Goal: Information Seeking & Learning: Learn about a topic

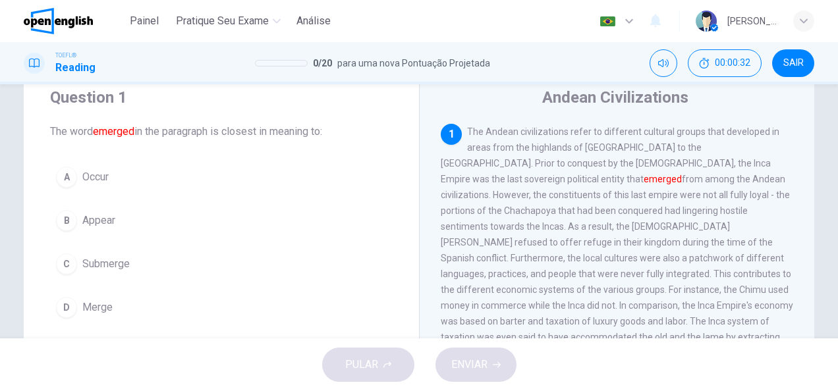
scroll to position [66, 0]
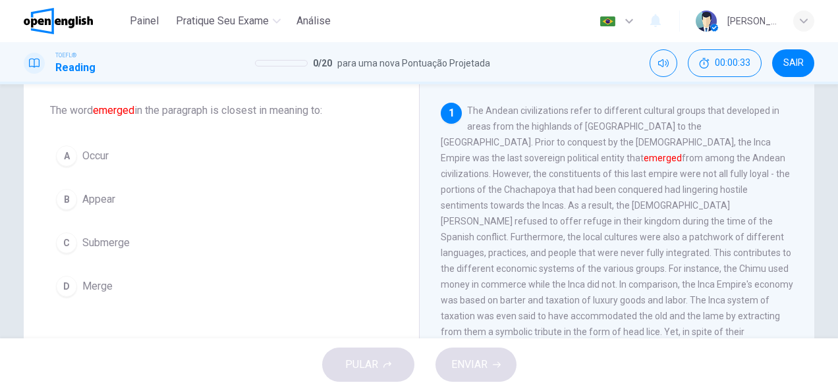
click at [98, 195] on span "Appear" at bounding box center [98, 200] width 33 height 16
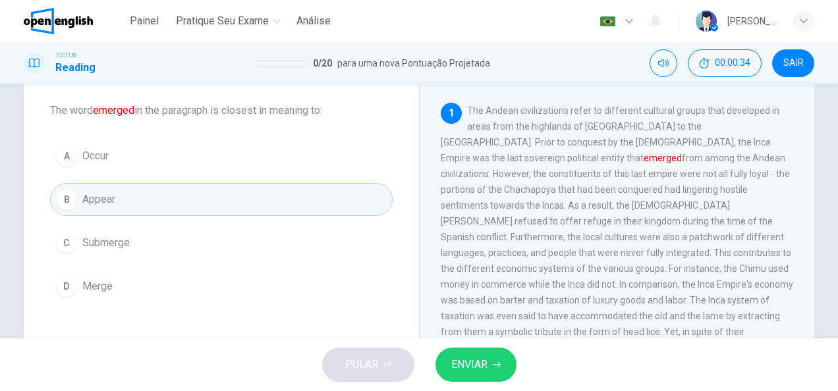
click at [470, 368] on span "ENVIAR" at bounding box center [469, 365] width 36 height 18
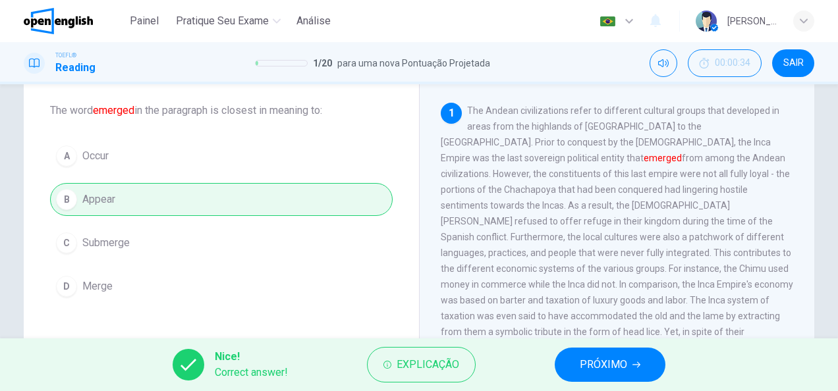
click at [604, 356] on span "PRÓXIMO" at bounding box center [603, 365] width 47 height 18
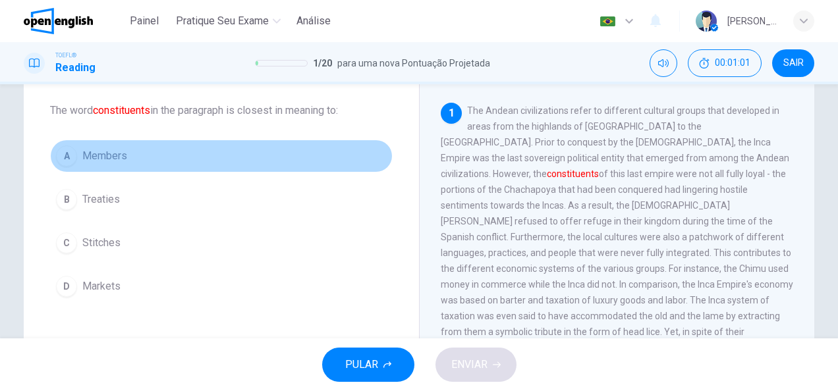
click at [99, 155] on span "Members" at bounding box center [104, 156] width 45 height 16
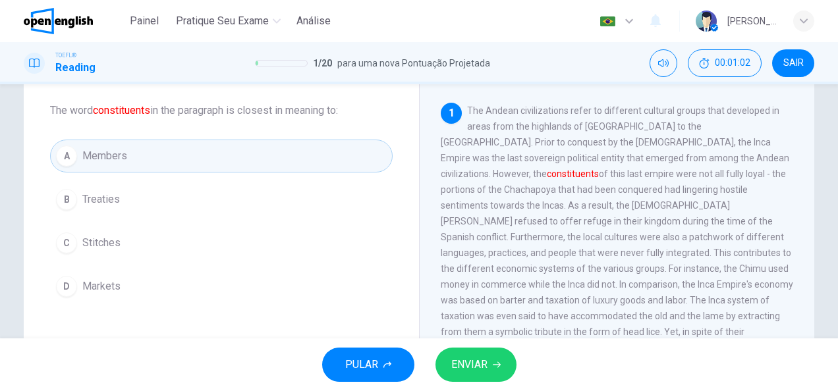
click at [464, 360] on span "ENVIAR" at bounding box center [469, 365] width 36 height 18
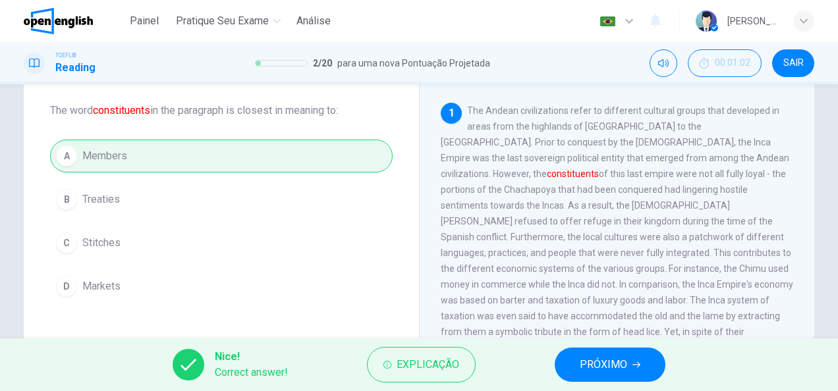
click at [593, 359] on span "PRÓXIMO" at bounding box center [603, 365] width 47 height 18
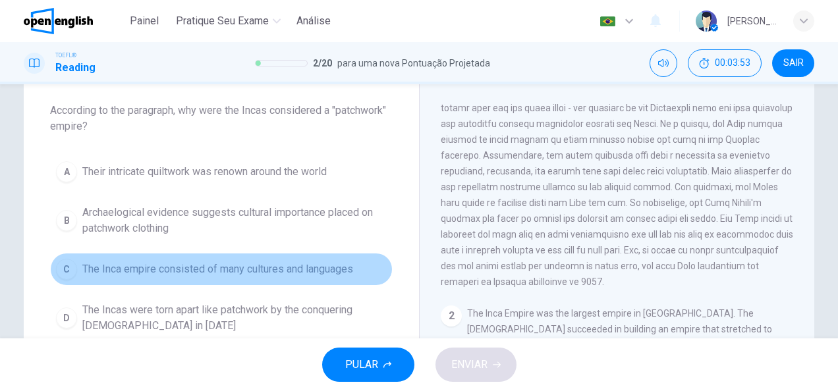
click at [199, 269] on span "The Inca empire consisted of many cultures and languages" at bounding box center [217, 270] width 271 height 16
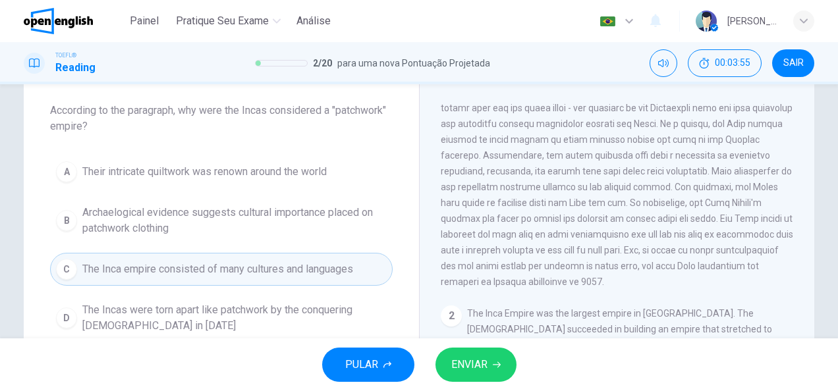
click at [480, 352] on button "ENVIAR" at bounding box center [475, 365] width 81 height 34
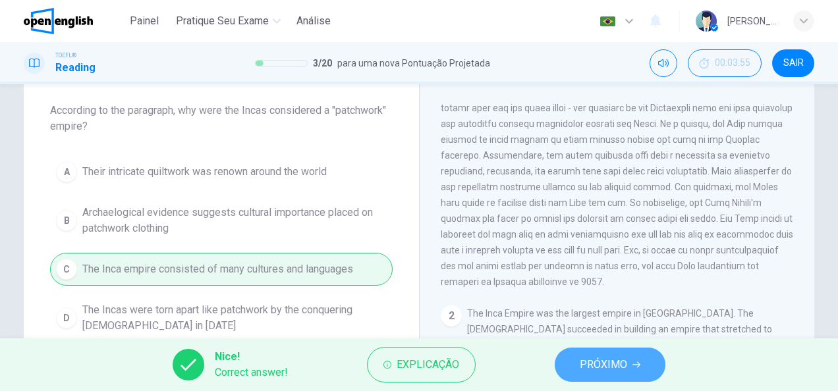
click at [595, 364] on span "PRÓXIMO" at bounding box center [603, 365] width 47 height 18
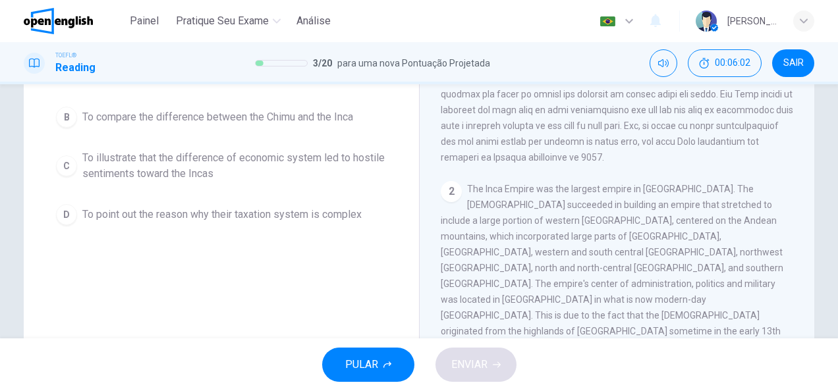
scroll to position [124, 0]
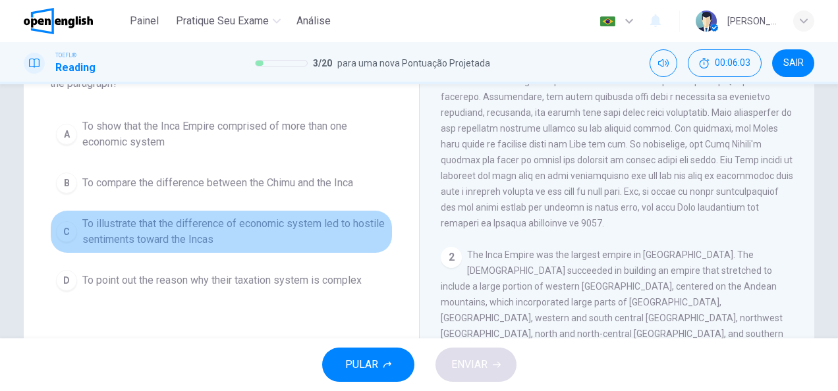
click at [277, 220] on span "To illustrate that the difference of economic system led to hostile sentiments …" at bounding box center [234, 232] width 304 height 32
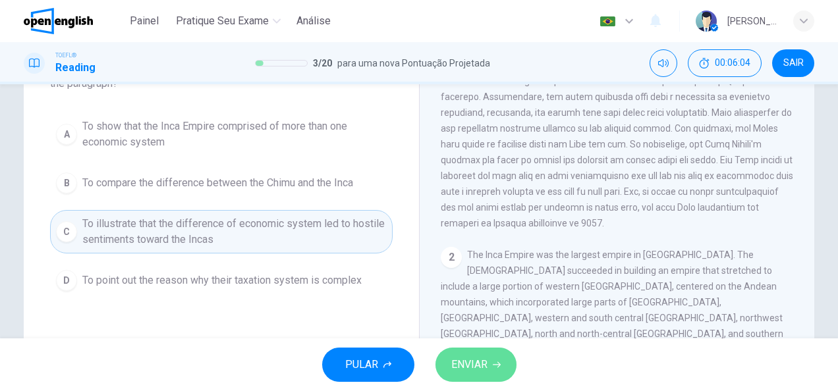
click at [480, 361] on span "ENVIAR" at bounding box center [469, 365] width 36 height 18
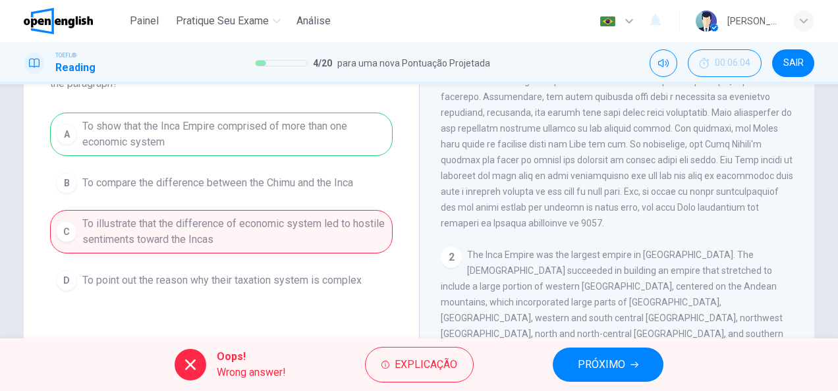
click at [630, 354] on button "PRÓXIMO" at bounding box center [608, 365] width 111 height 34
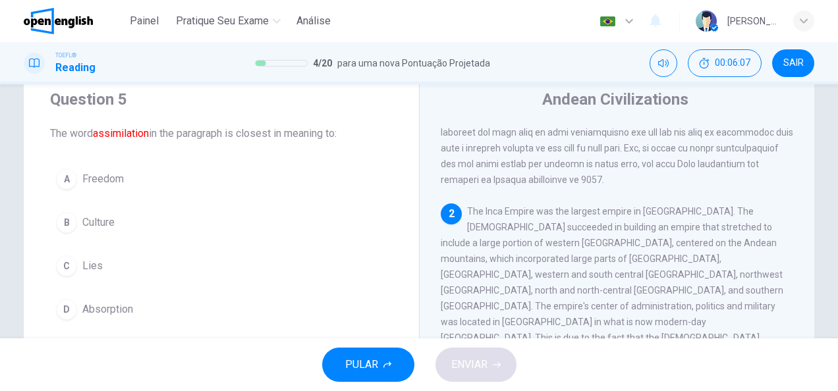
scroll to position [257, 0]
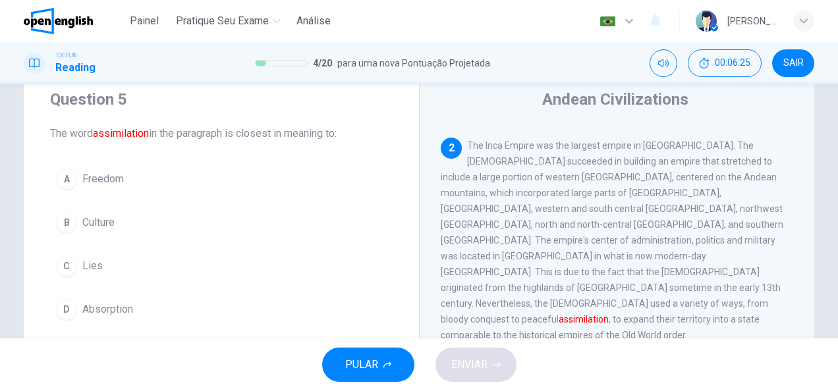
click at [118, 306] on span "Absorption" at bounding box center [107, 310] width 51 height 16
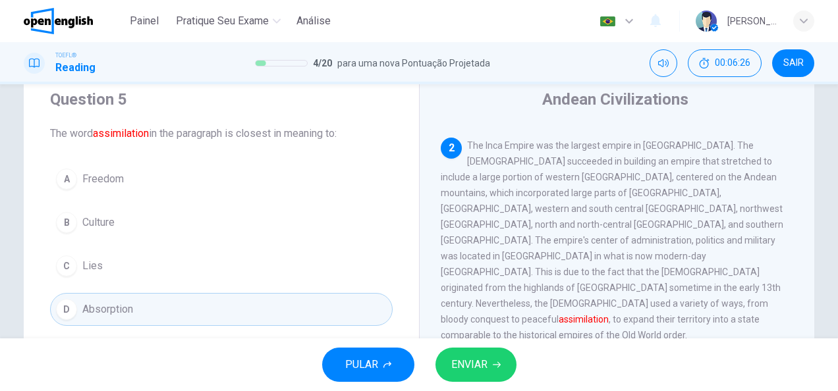
click at [462, 360] on span "ENVIAR" at bounding box center [469, 365] width 36 height 18
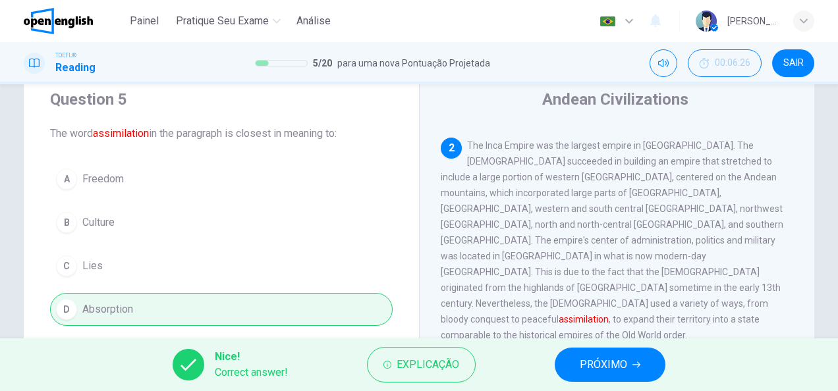
click at [589, 364] on span "PRÓXIMO" at bounding box center [603, 365] width 47 height 18
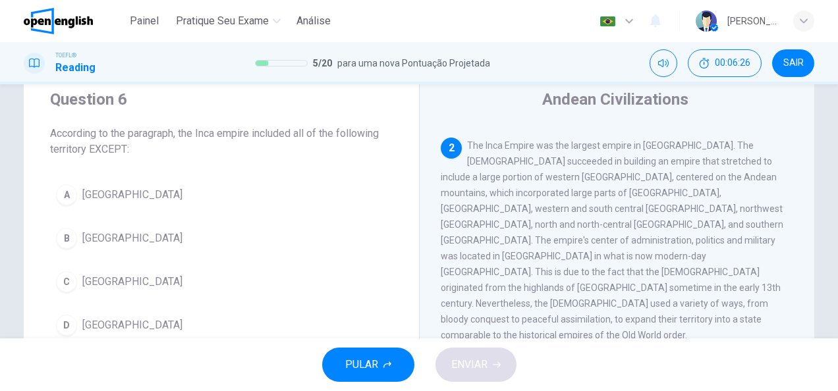
scroll to position [275, 0]
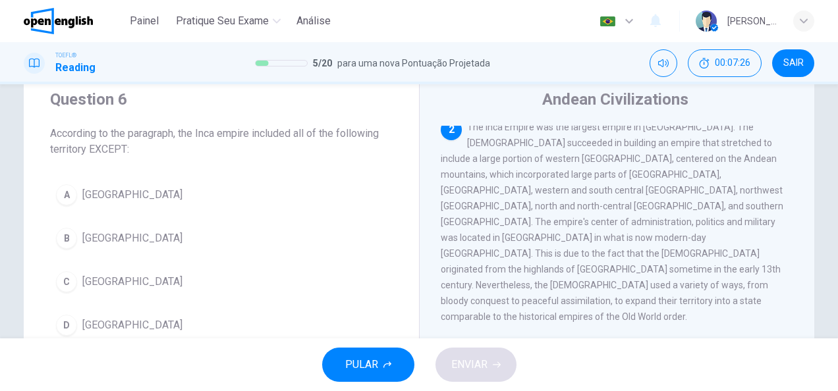
click at [103, 233] on span "[GEOGRAPHIC_DATA]" at bounding box center [132, 239] width 100 height 16
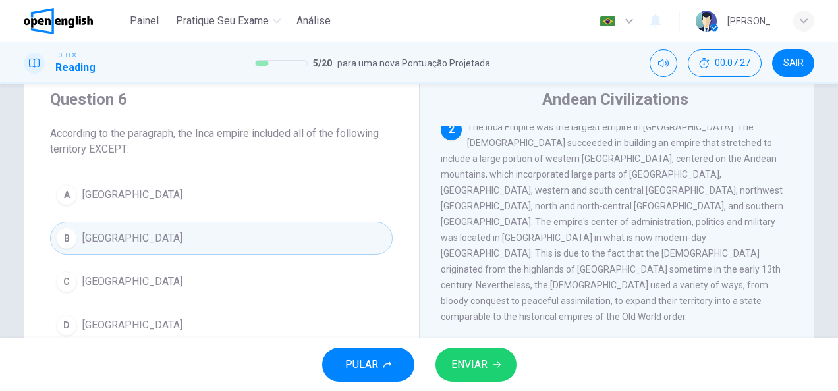
click at [482, 368] on span "ENVIAR" at bounding box center [469, 365] width 36 height 18
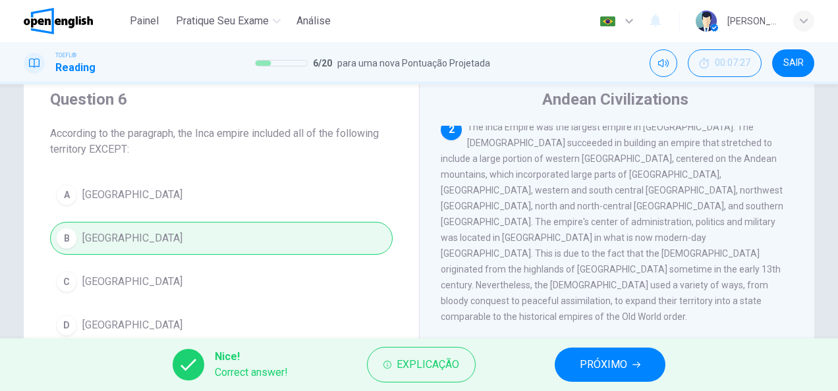
click at [605, 364] on span "PRÓXIMO" at bounding box center [603, 365] width 47 height 18
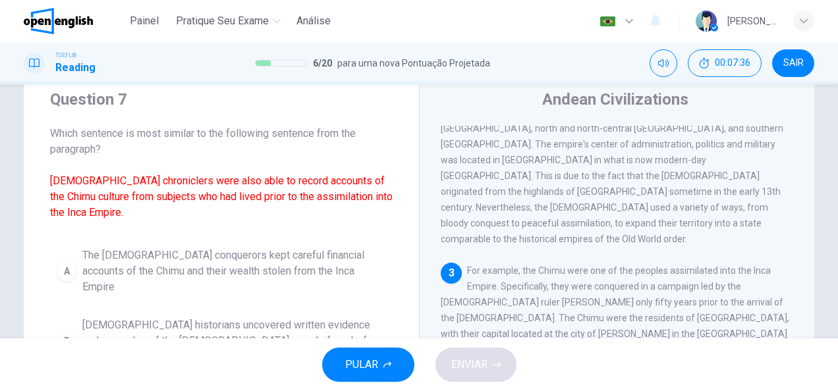
scroll to position [419, 0]
